Goal: Find specific page/section: Find specific page/section

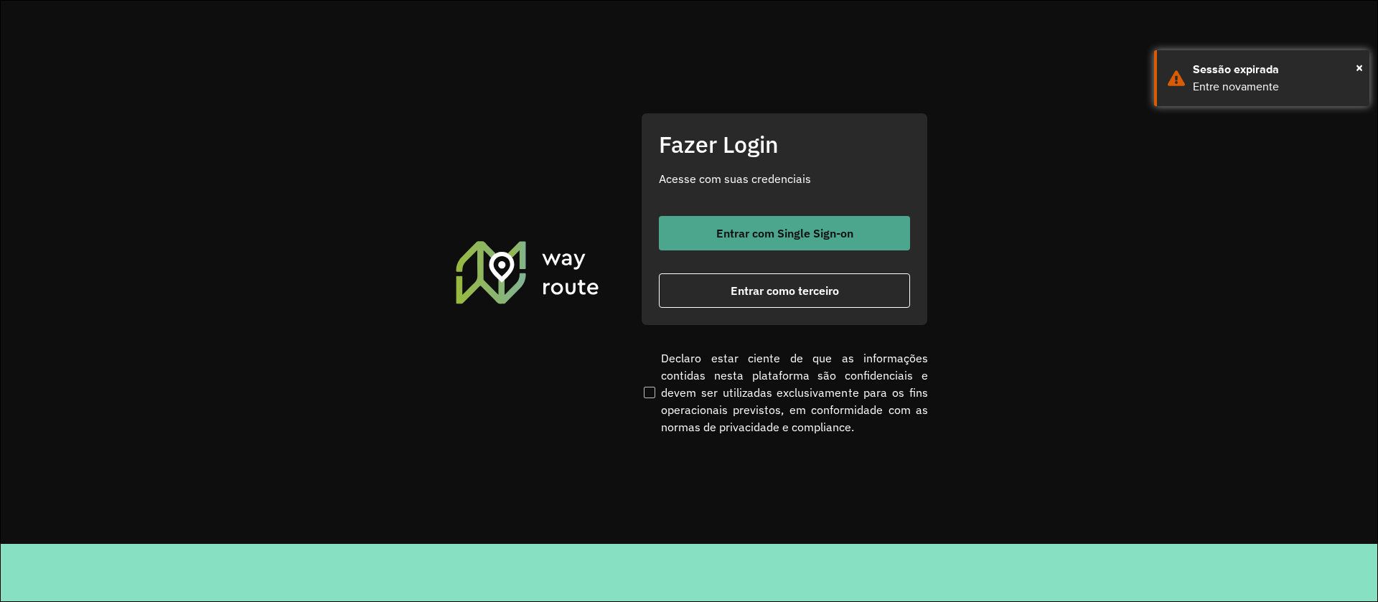
click at [696, 226] on button "Entrar com Single Sign-on" at bounding box center [784, 233] width 251 height 34
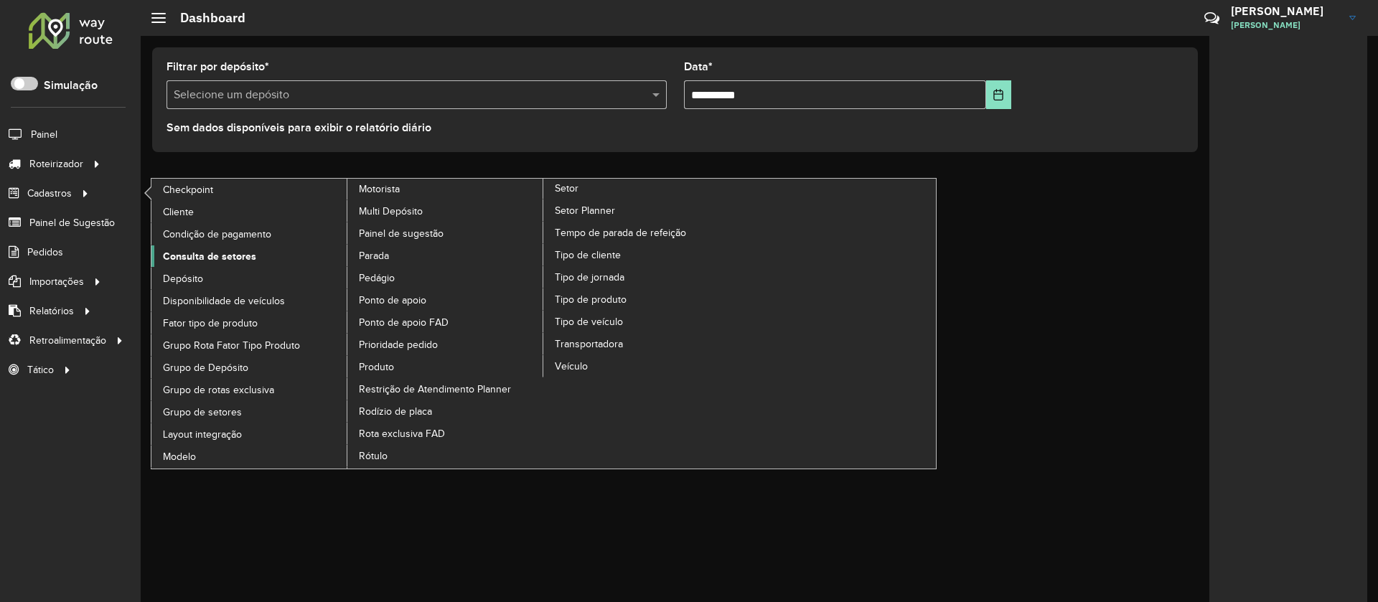
click at [221, 249] on span "Consulta de setores" at bounding box center [209, 256] width 93 height 15
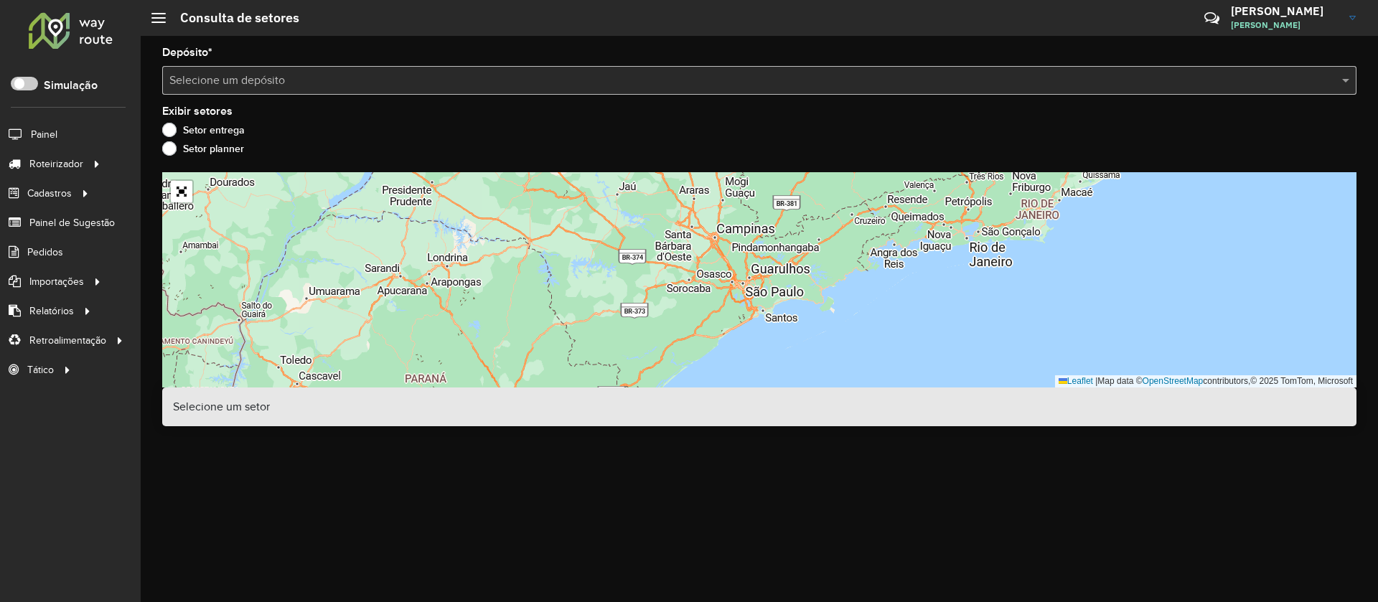
click at [290, 81] on input "text" at bounding box center [744, 81] width 1151 height 17
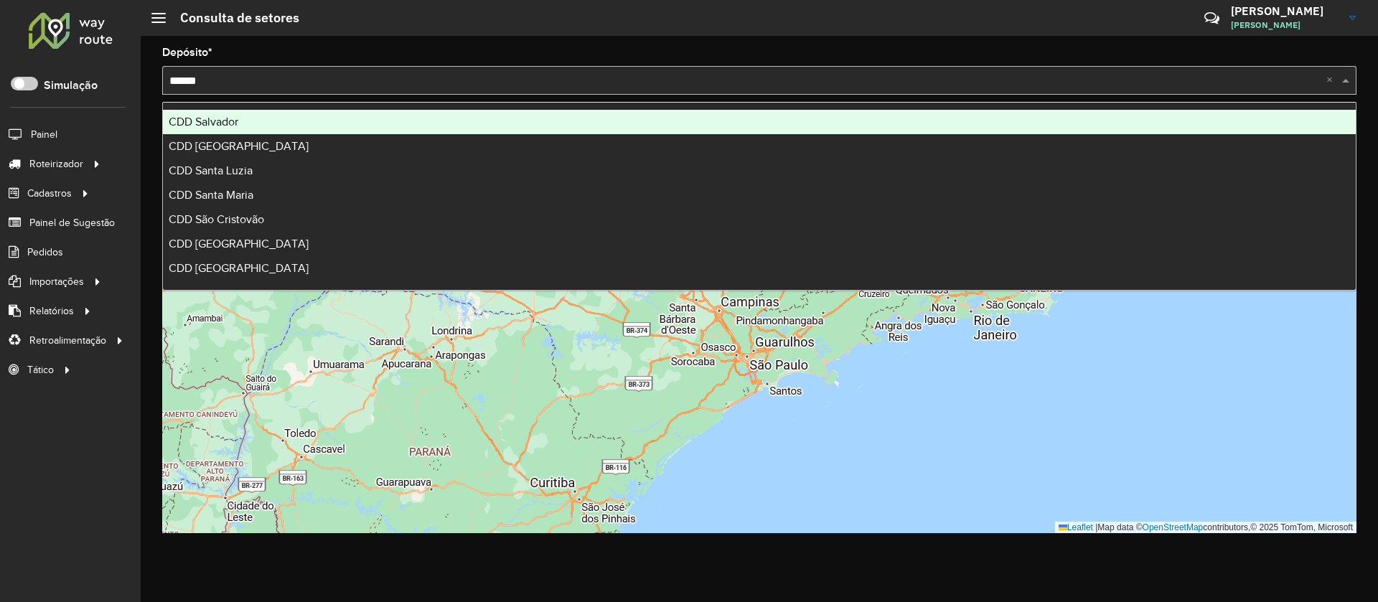
type input "*******"
